Goal: Find specific page/section: Find specific page/section

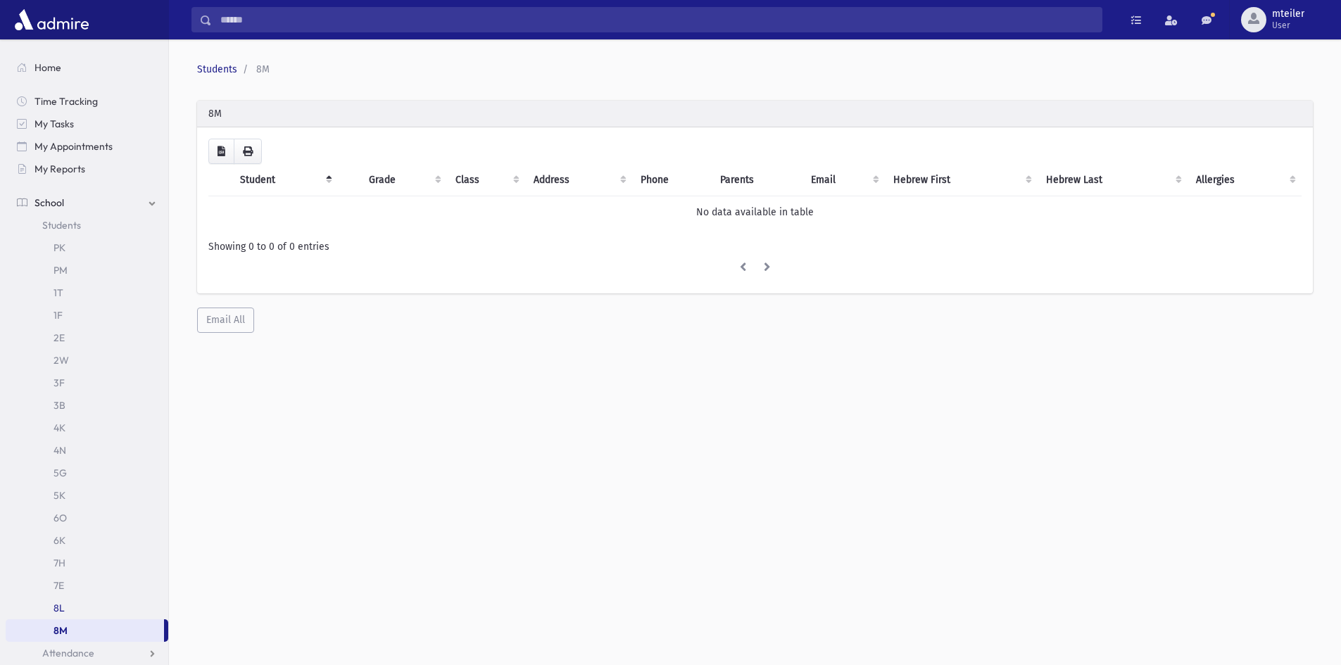
click at [92, 614] on link "8L" at bounding box center [87, 608] width 163 height 23
click at [84, 632] on link "8M" at bounding box center [87, 630] width 163 height 23
